Goal: Find specific page/section: Find specific page/section

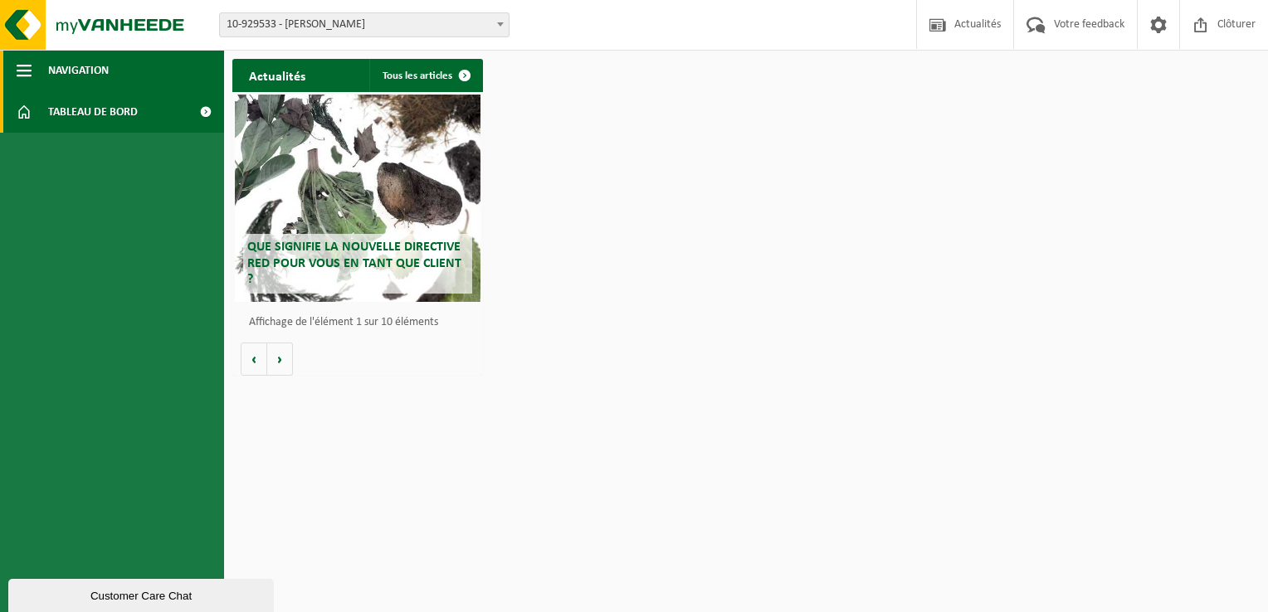
click at [56, 77] on span "Navigation" at bounding box center [78, 70] width 61 height 41
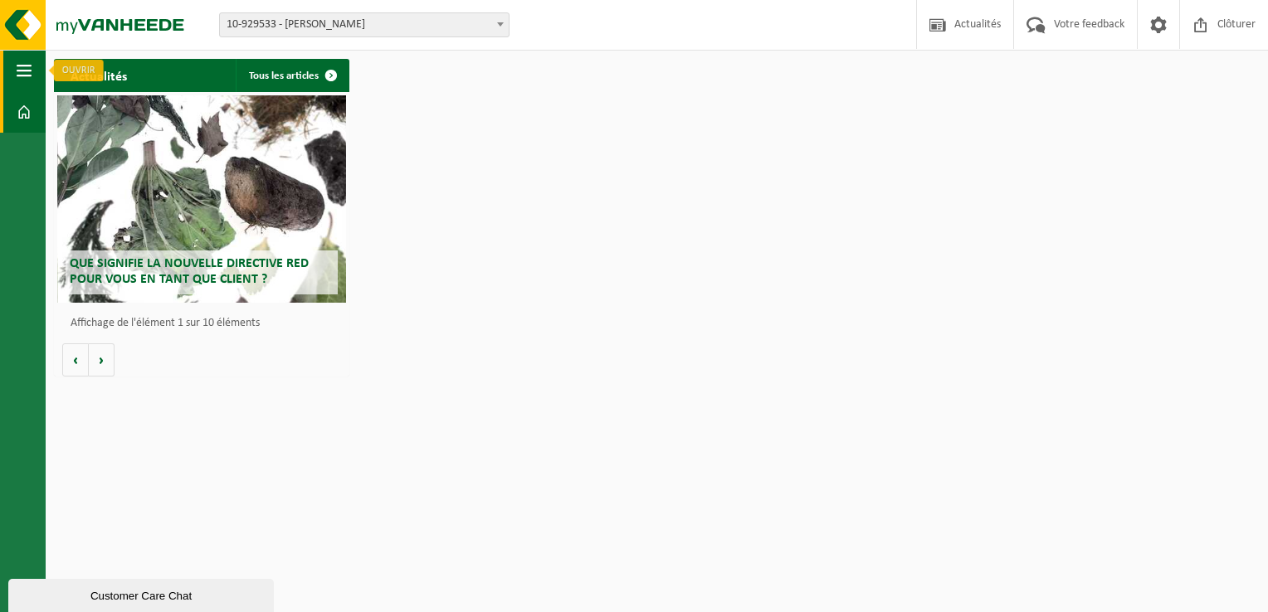
click at [27, 75] on span "button" at bounding box center [24, 70] width 15 height 41
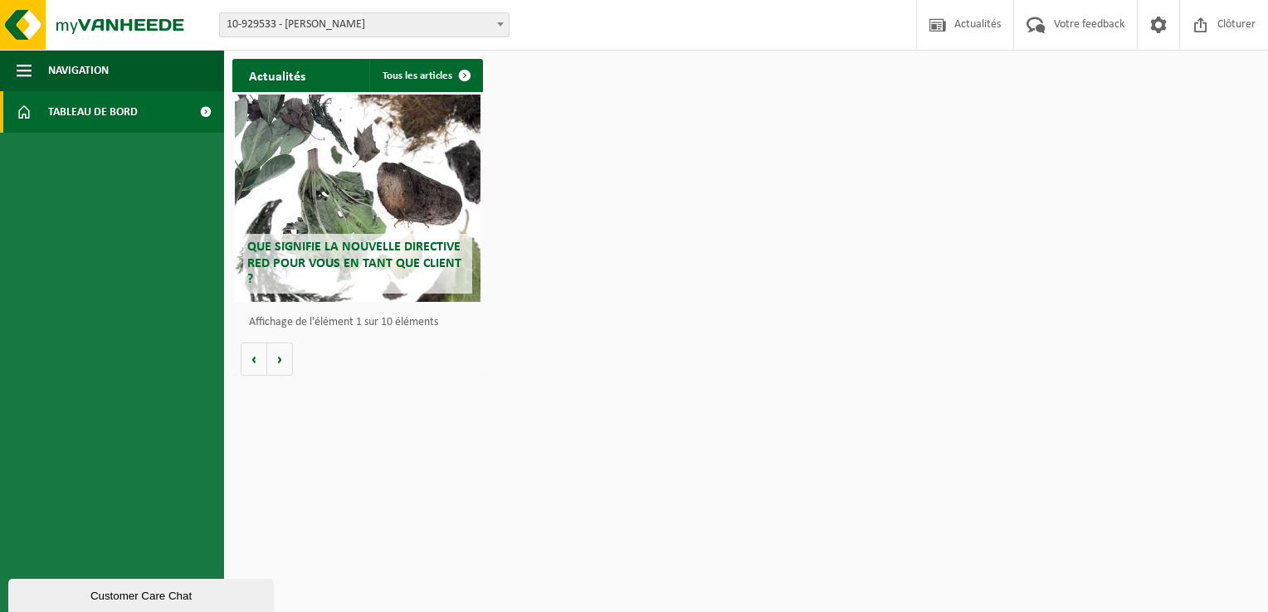
click at [22, 109] on span at bounding box center [24, 111] width 15 height 41
click at [202, 116] on span at bounding box center [205, 111] width 37 height 41
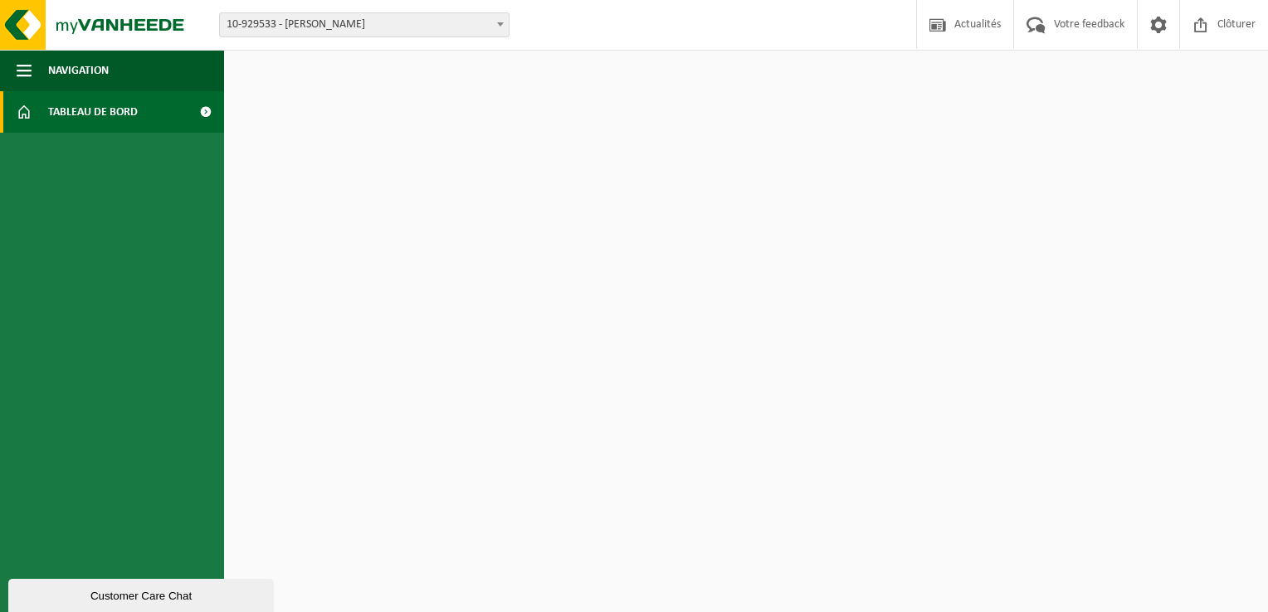
click at [199, 113] on span at bounding box center [205, 111] width 37 height 41
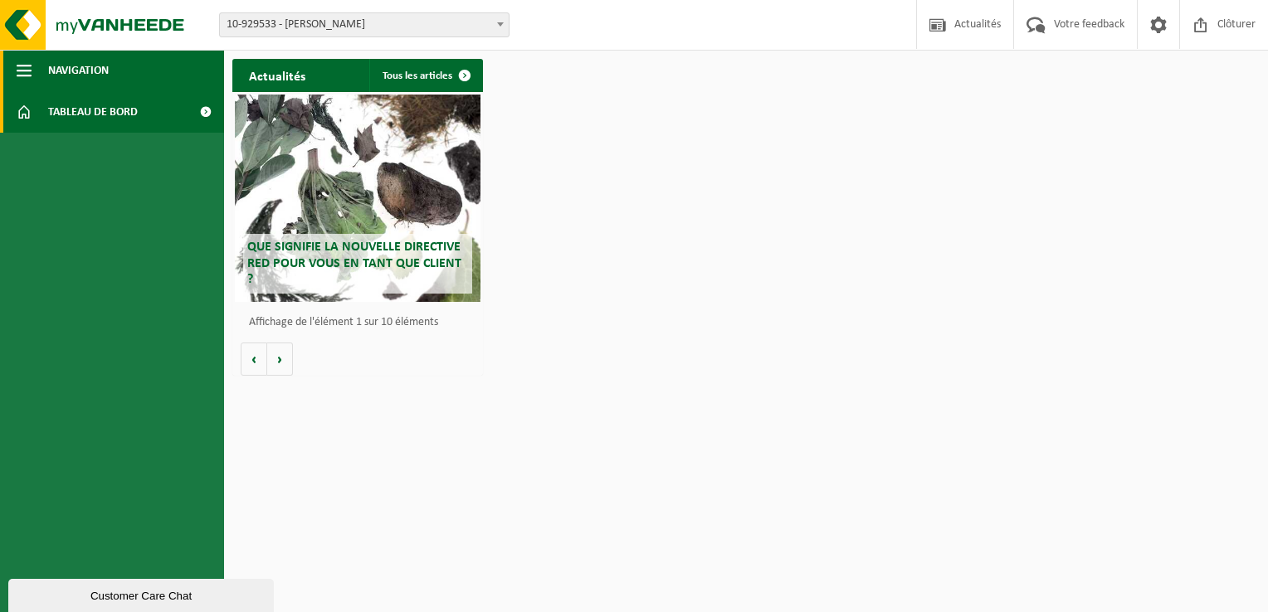
click at [12, 68] on button "Navigation" at bounding box center [112, 70] width 224 height 41
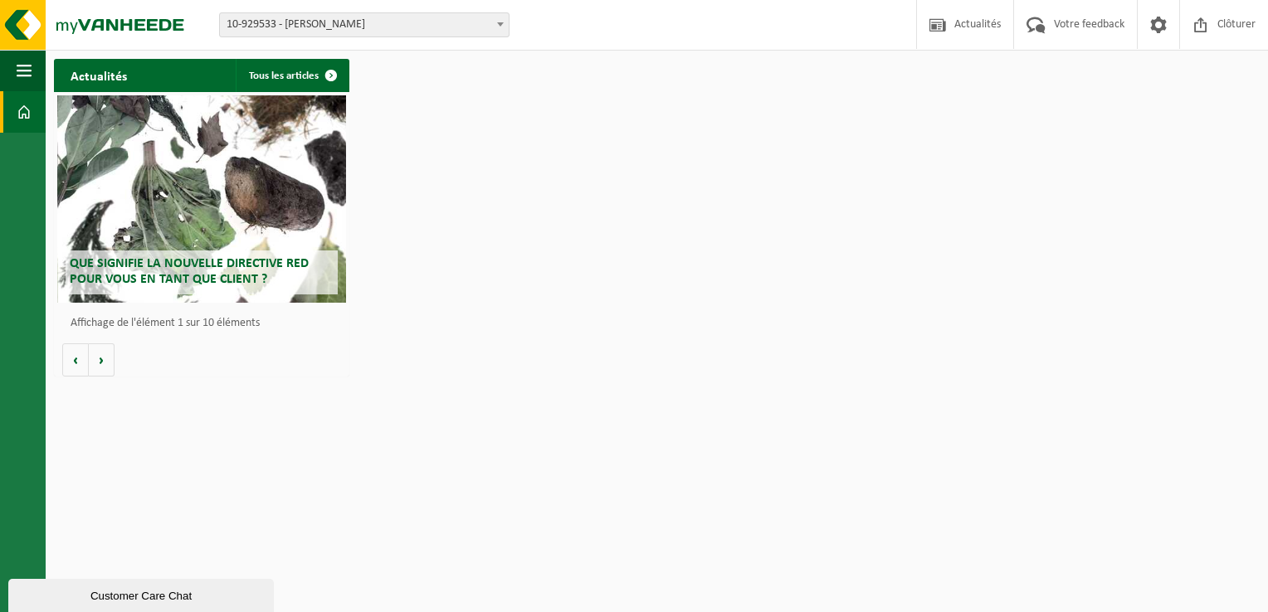
click at [368, 22] on span "10-929533 - [PERSON_NAME]" at bounding box center [364, 24] width 289 height 23
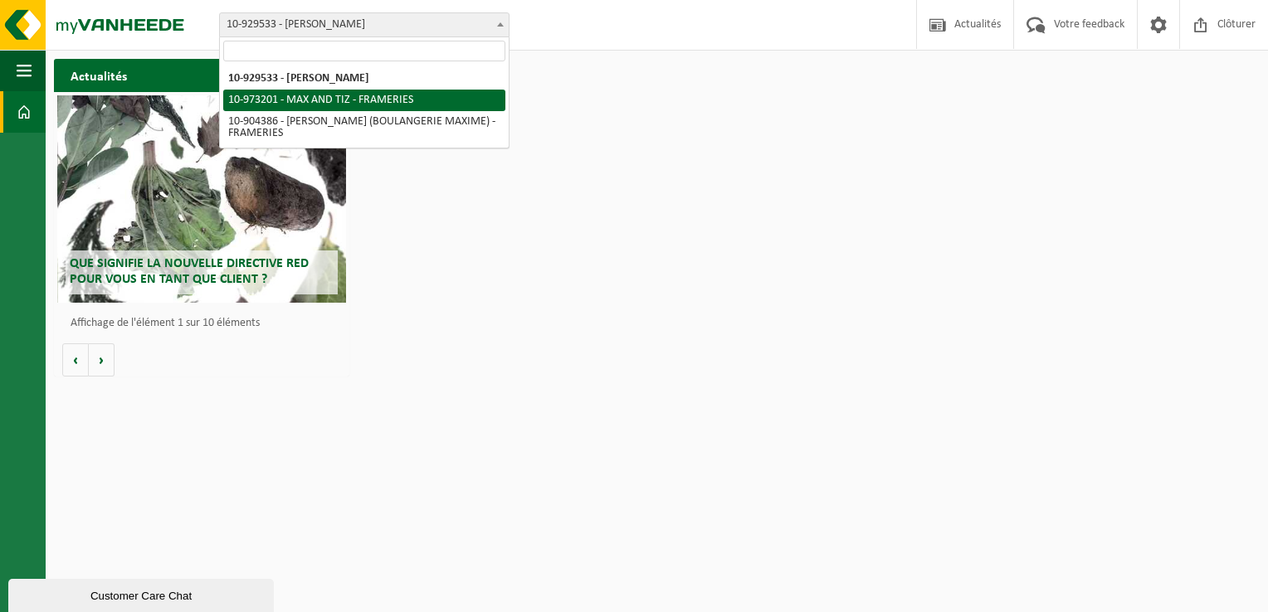
select select "156837"
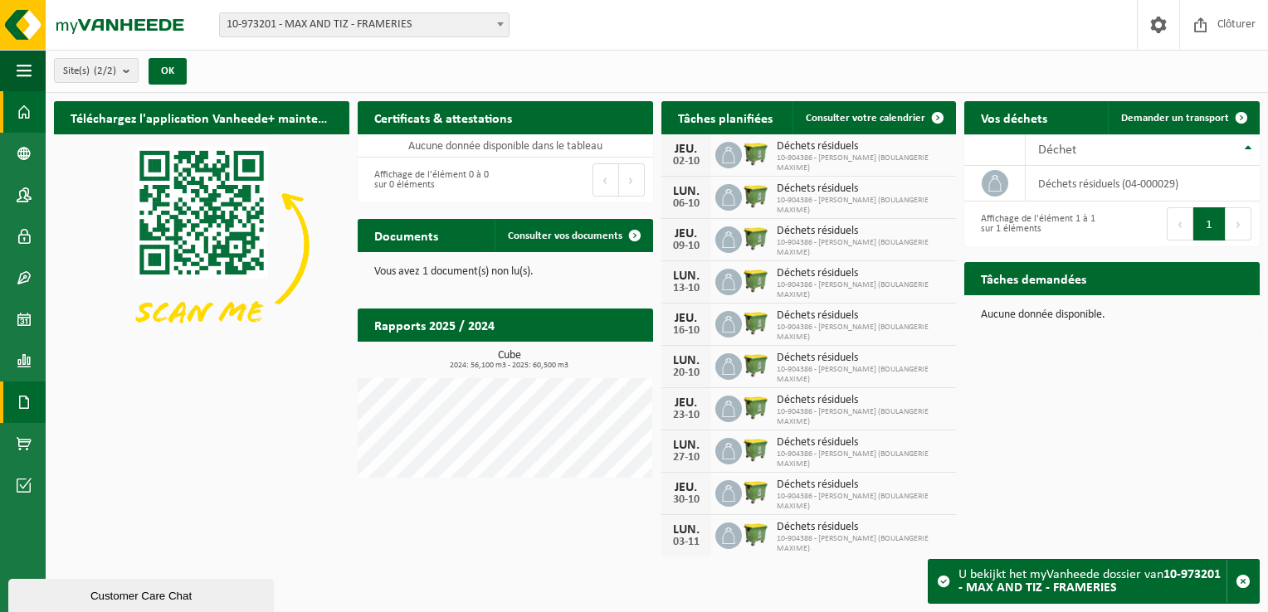
click at [21, 396] on span at bounding box center [24, 402] width 15 height 41
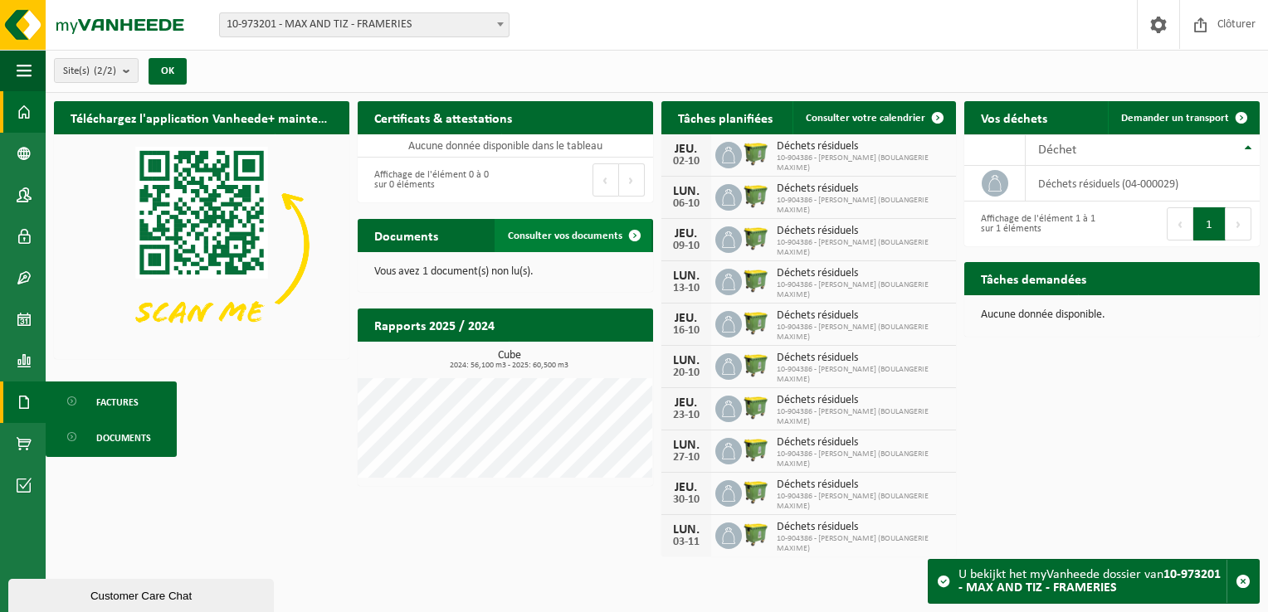
click at [630, 233] on span at bounding box center [634, 235] width 33 height 33
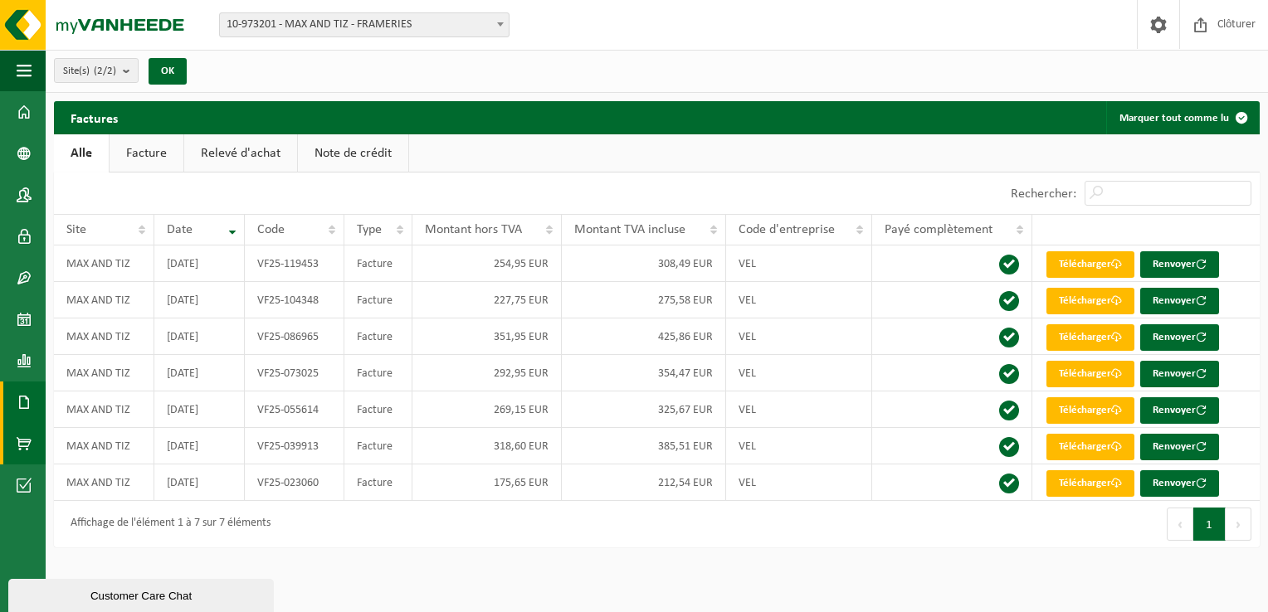
click at [22, 443] on span at bounding box center [24, 443] width 15 height 41
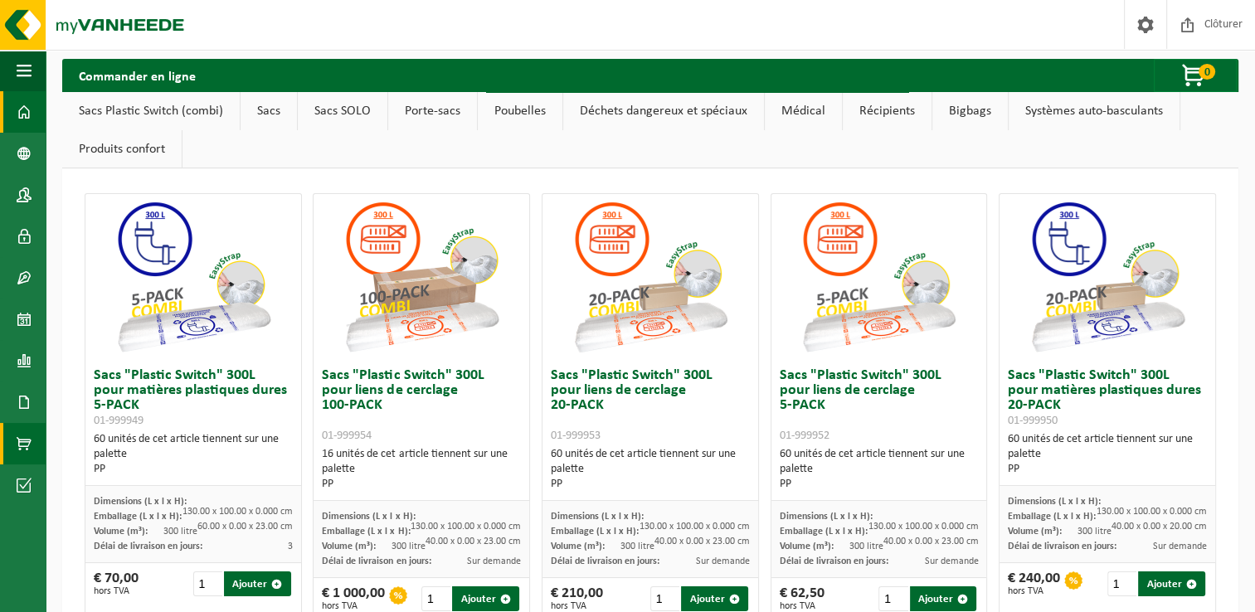
click at [22, 111] on span at bounding box center [24, 111] width 15 height 41
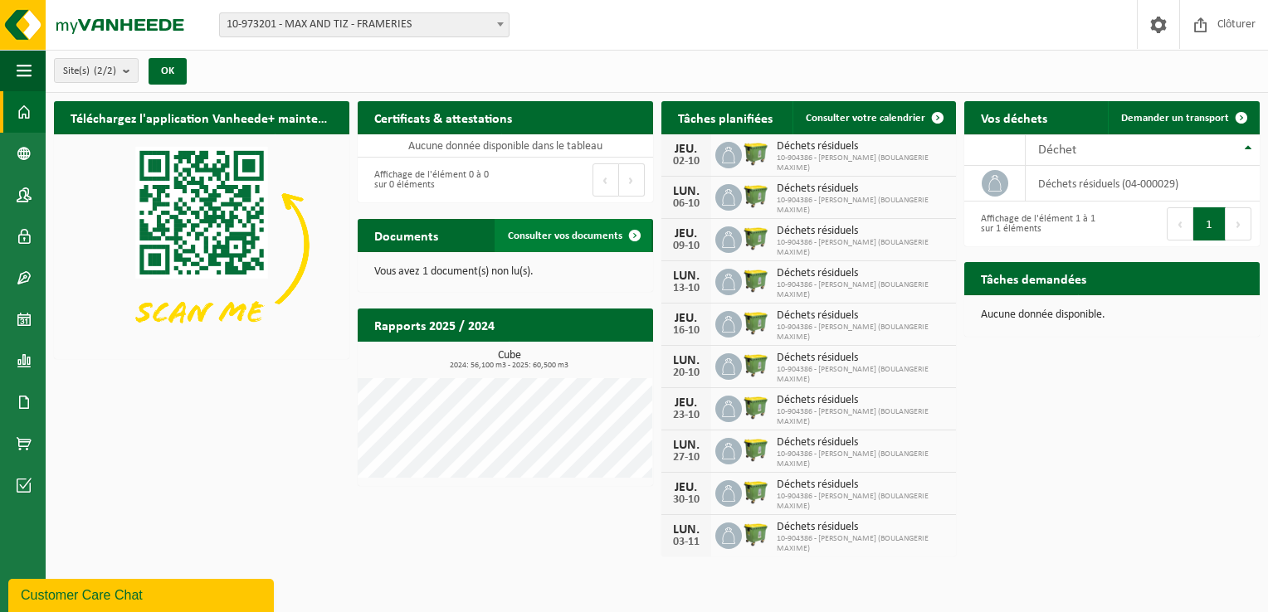
click at [614, 235] on span "Consulter vos documents" at bounding box center [565, 236] width 114 height 11
